Goal: Find contact information: Find contact information

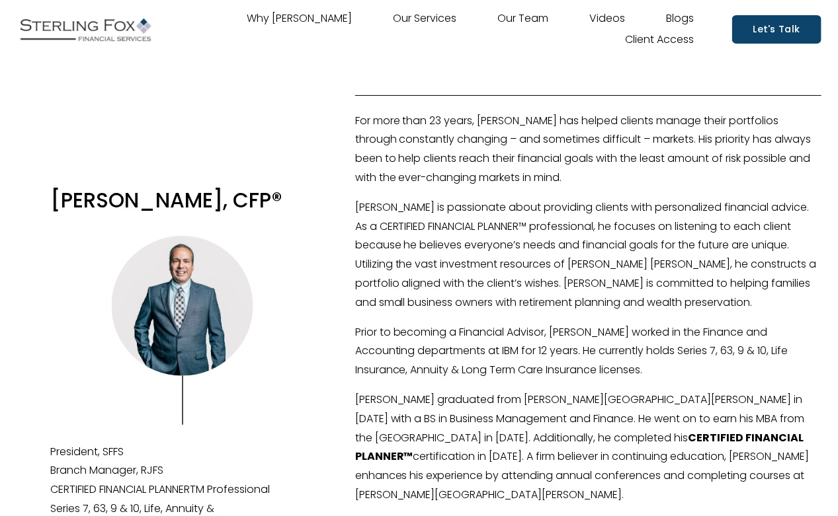
click at [302, 18] on link "Why [PERSON_NAME]" at bounding box center [299, 19] width 105 height 21
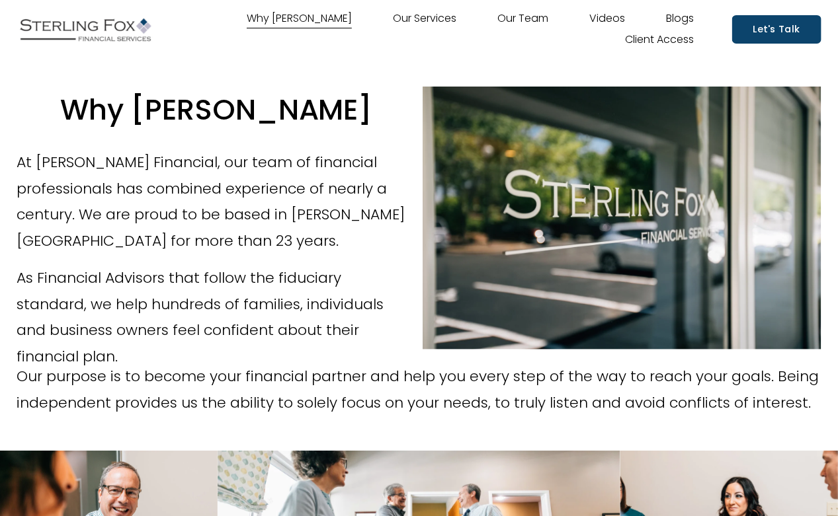
click at [534, 16] on link "Our Team" at bounding box center [522, 19] width 51 height 21
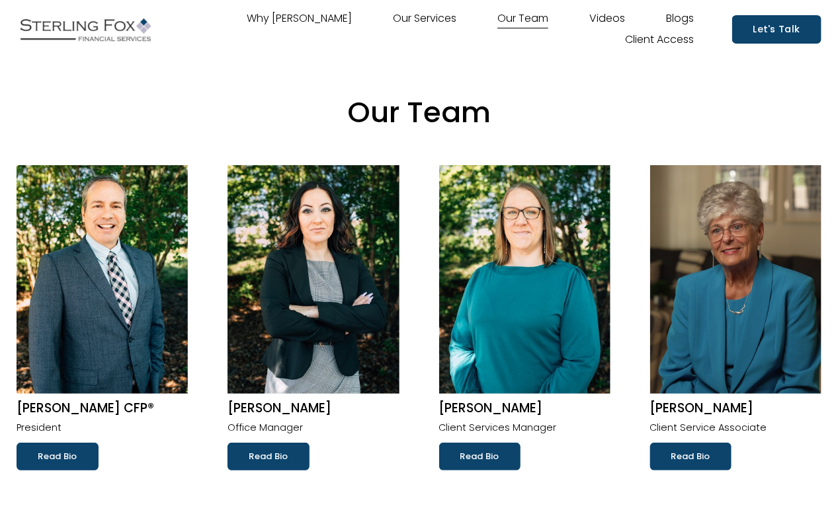
scroll to position [26, 0]
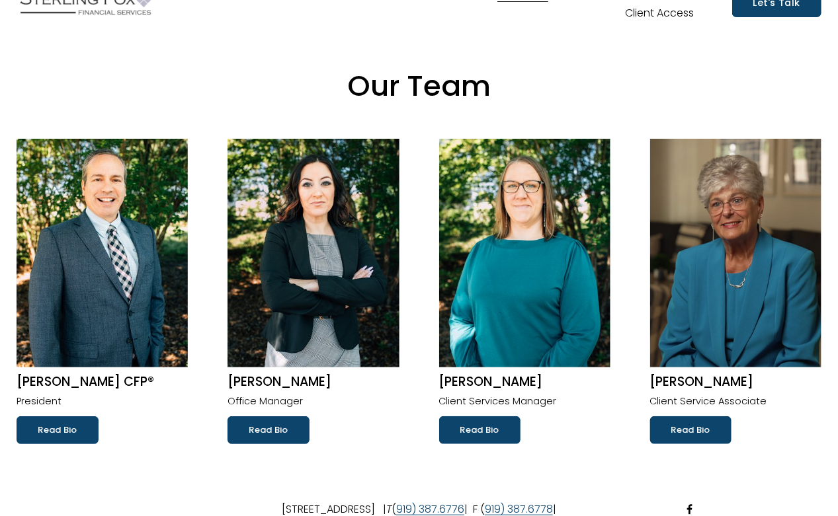
click at [693, 430] on link "Read Bio" at bounding box center [690, 430] width 81 height 28
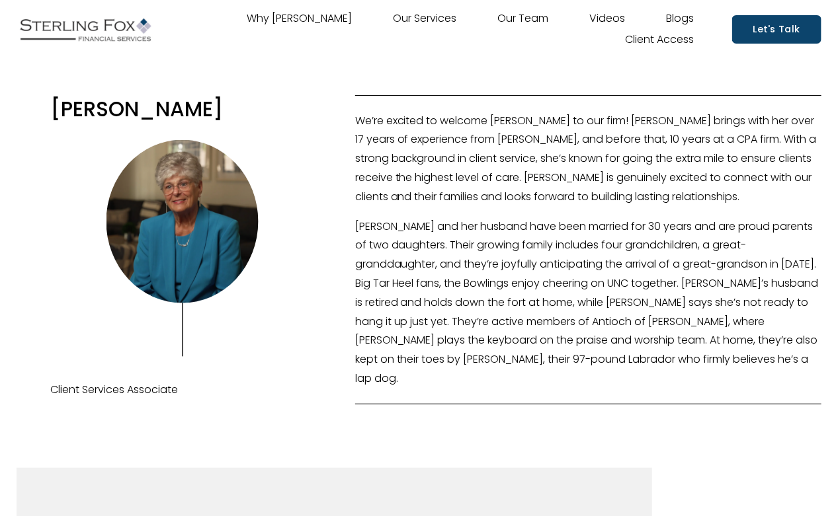
click at [429, 10] on link "Our Services" at bounding box center [424, 19] width 63 height 21
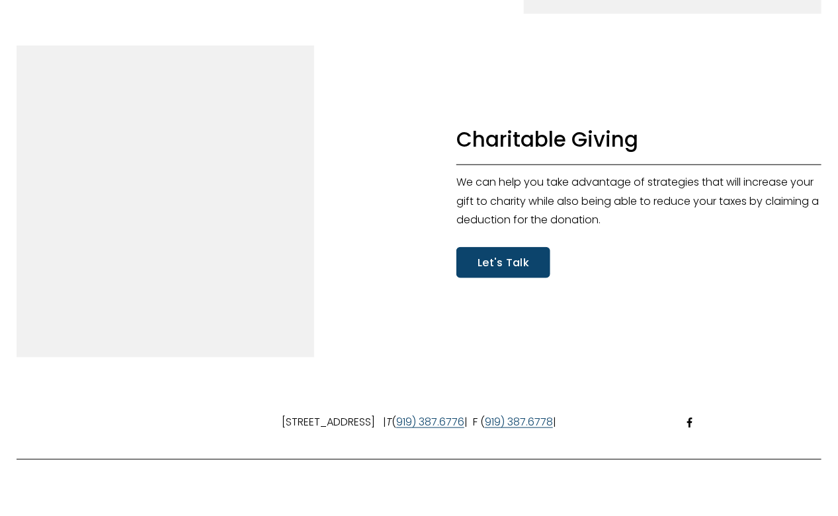
scroll to position [4348, 0]
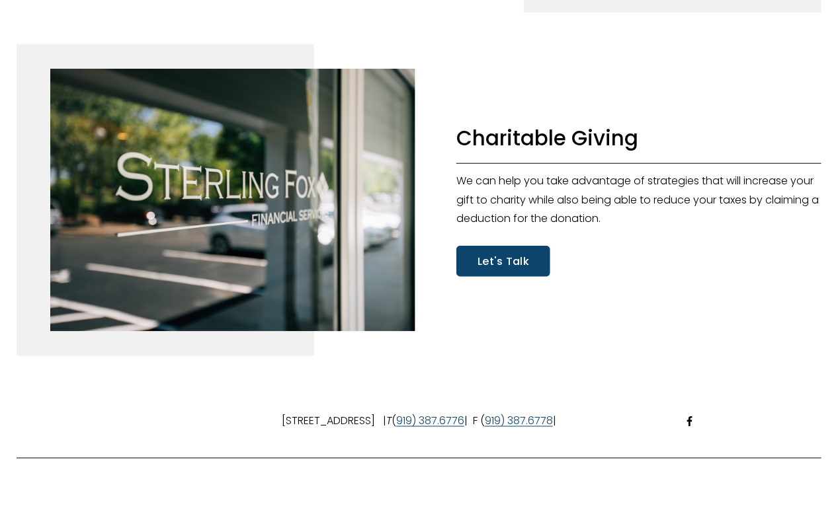
click at [508, 277] on link "Let's Talk" at bounding box center [503, 261] width 94 height 31
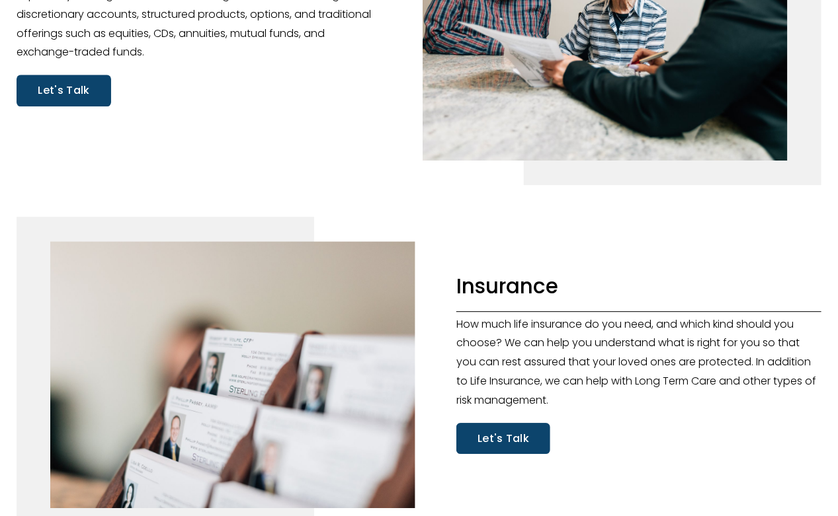
scroll to position [1351, 0]
